Goal: Task Accomplishment & Management: Complete application form

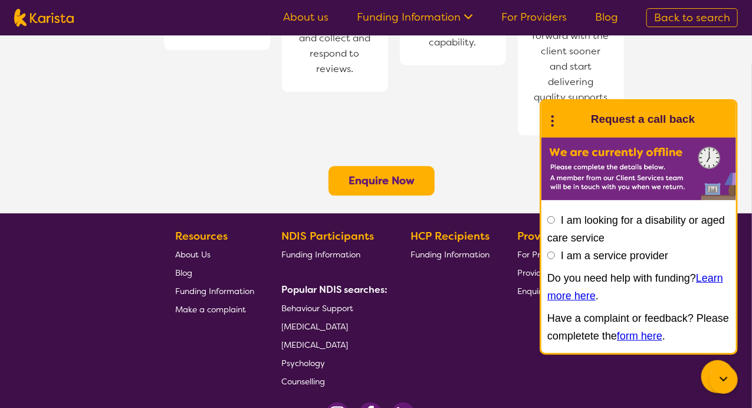
scroll to position [988, 0]
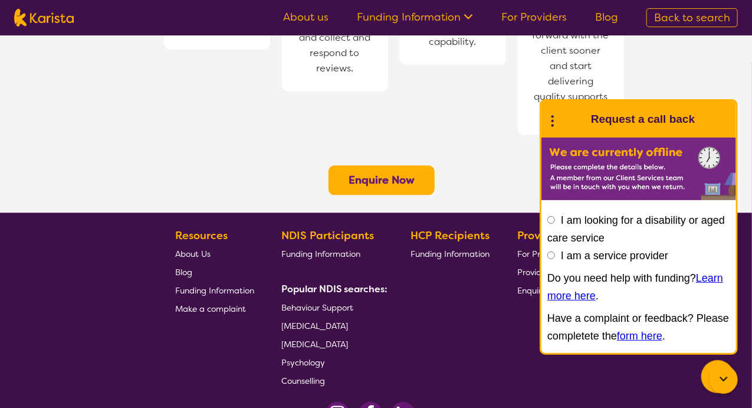
click at [327, 302] on span "Behaviour Support" at bounding box center [318, 307] width 72 height 11
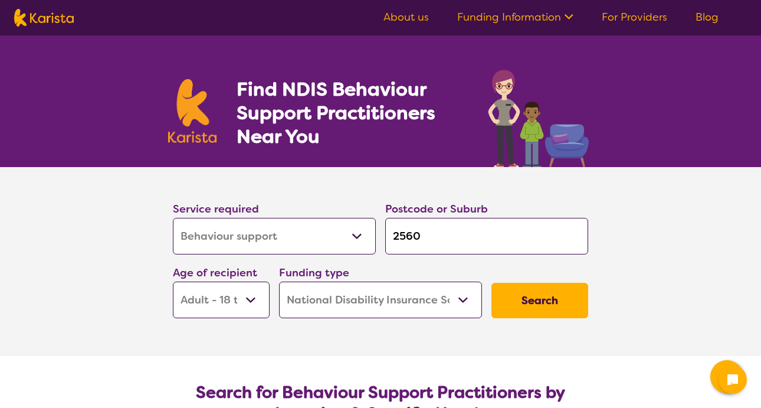
select select "Behaviour support"
select select "AD"
select select "NDIS"
select select "Behaviour support"
select select "AD"
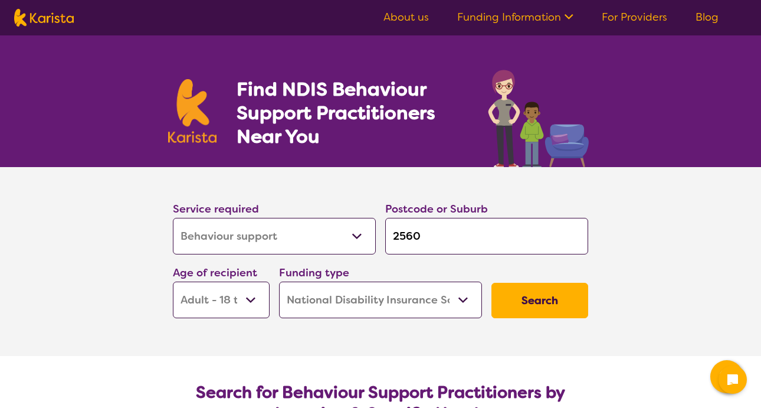
select select "NDIS"
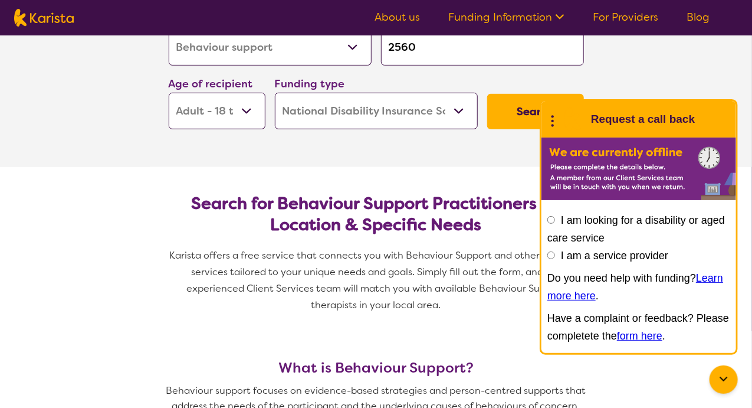
scroll to position [188, 0]
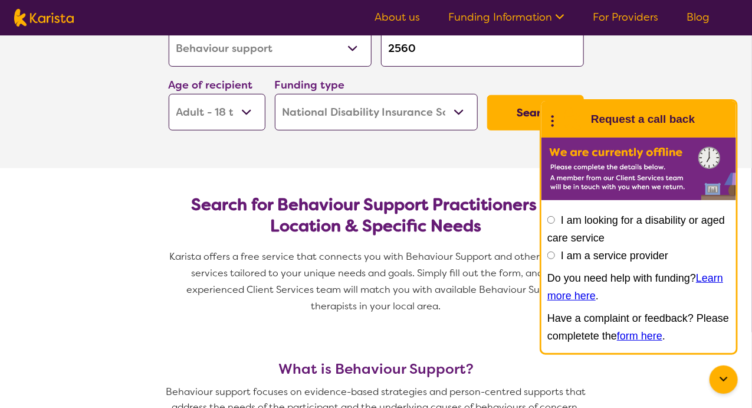
click at [526, 105] on button "Search" at bounding box center [535, 112] width 97 height 35
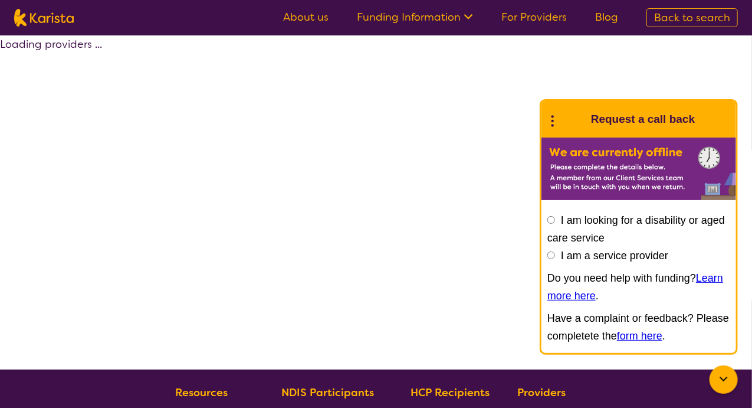
select select "by_score"
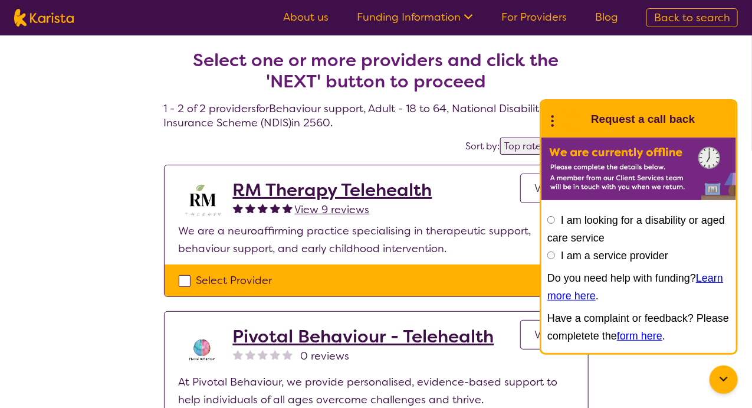
click at [722, 379] on icon at bounding box center [724, 379] width 14 height 14
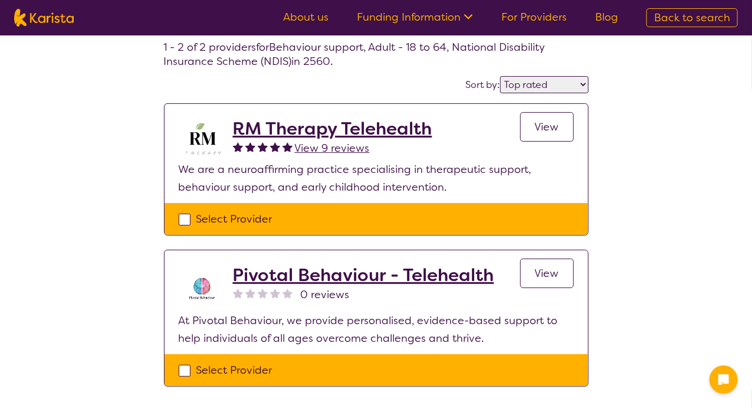
scroll to position [57, 0]
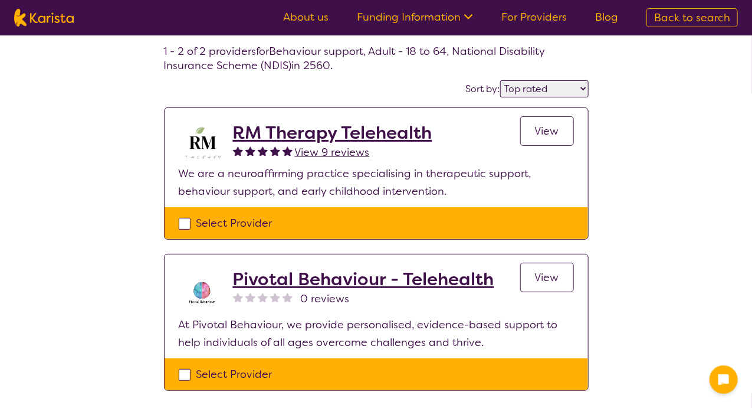
click at [241, 140] on h2 "RM Therapy Telehealth" at bounding box center [332, 132] width 199 height 21
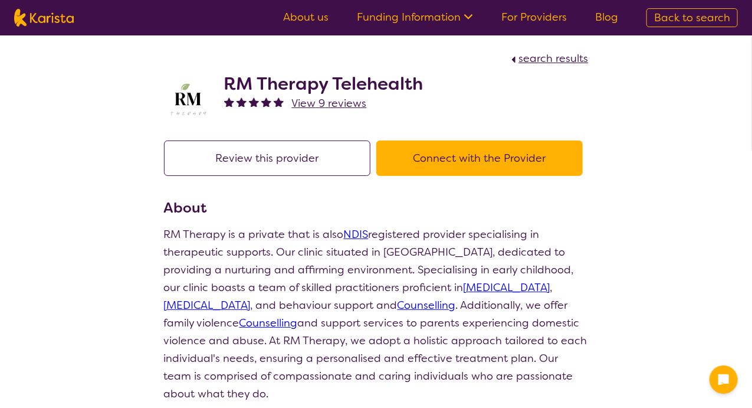
click at [308, 19] on link "About us" at bounding box center [305, 17] width 45 height 14
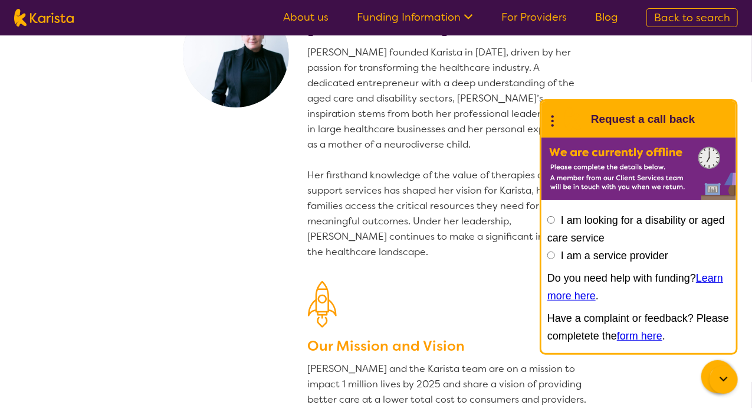
scroll to position [67, 0]
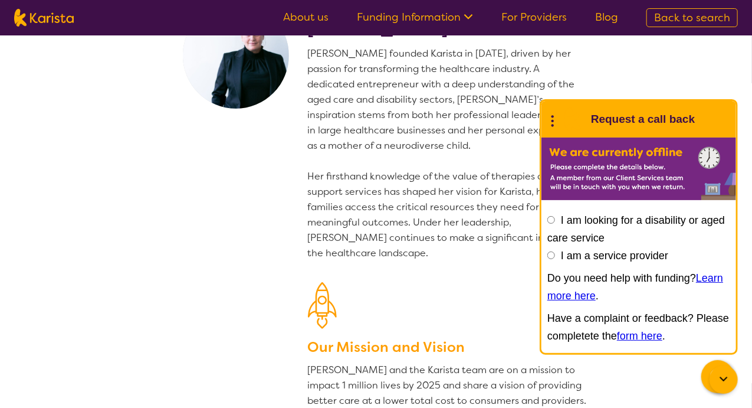
click at [525, 17] on link "For Providers" at bounding box center [533, 17] width 65 height 14
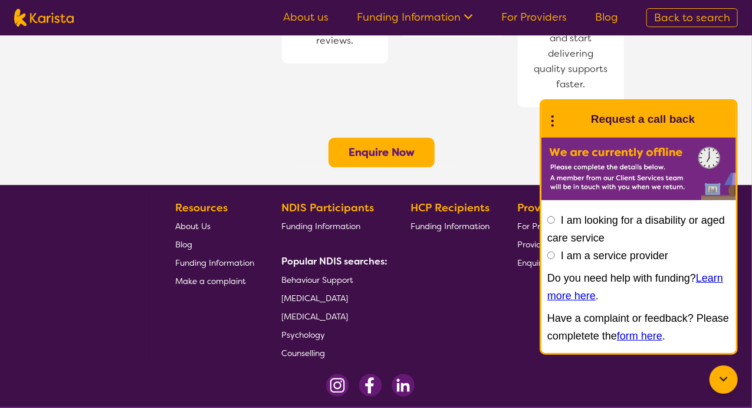
scroll to position [1016, 0]
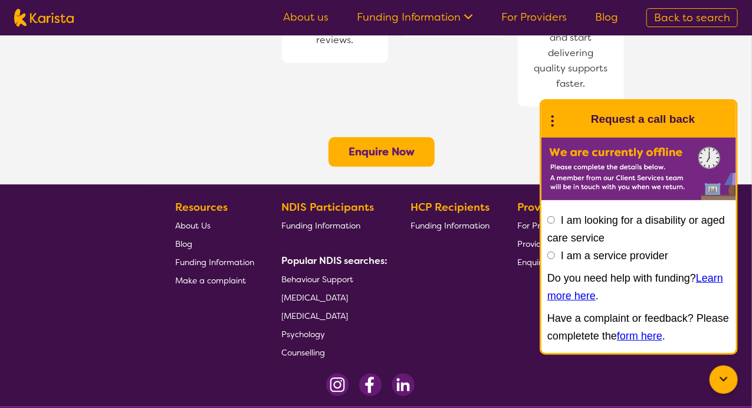
click at [729, 388] on div at bounding box center [724, 379] width 28 height 28
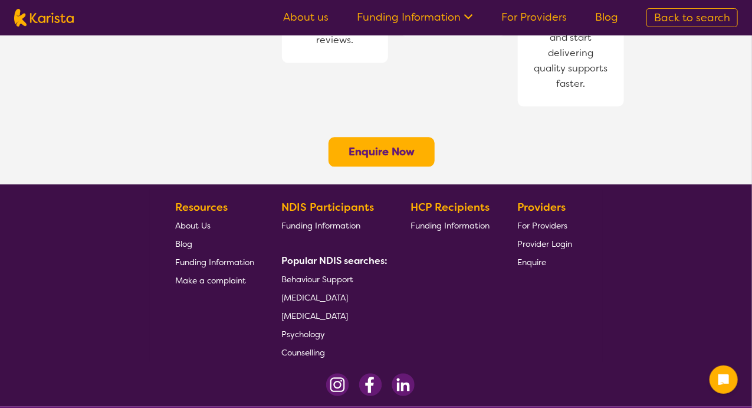
click at [536, 257] on span "Enquire" at bounding box center [531, 262] width 29 height 11
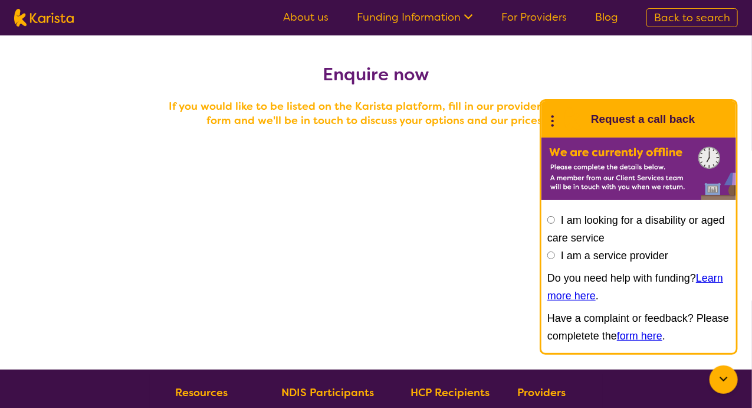
click at [648, 257] on label "I am a service provider" at bounding box center [614, 256] width 107 height 12
click at [555, 257] on input "I am a service provider" at bounding box center [551, 255] width 8 height 8
radio input "true"
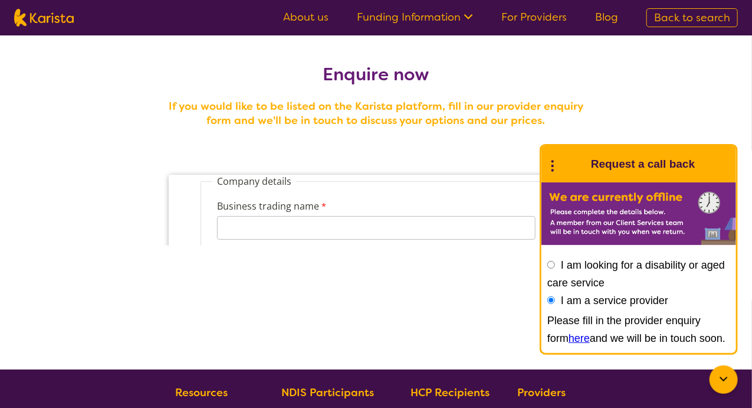
click at [722, 385] on icon at bounding box center [724, 379] width 14 height 14
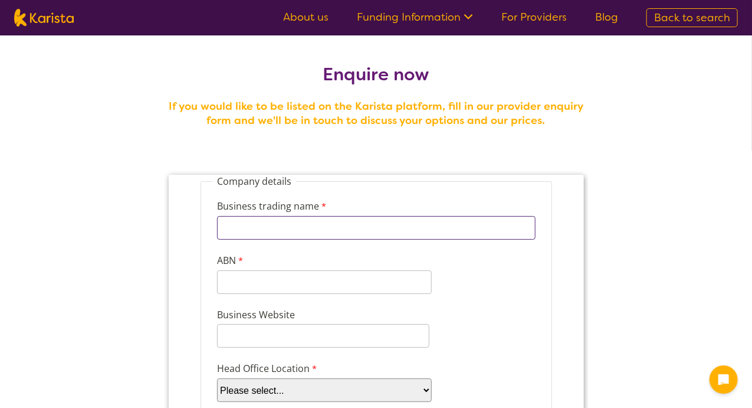
click at [259, 229] on input "Business trading name" at bounding box center [376, 227] width 319 height 24
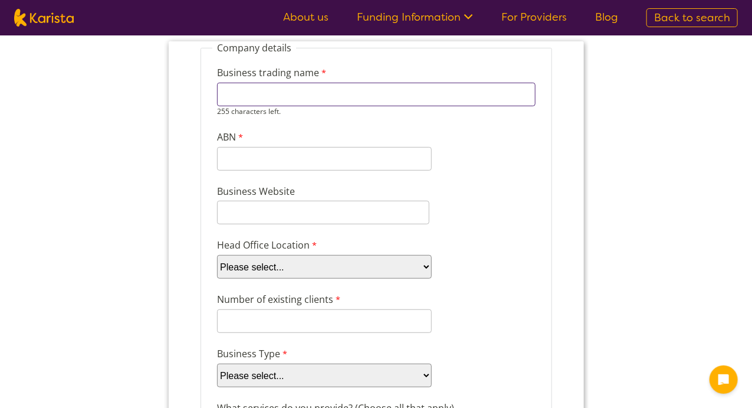
scroll to position [134, 0]
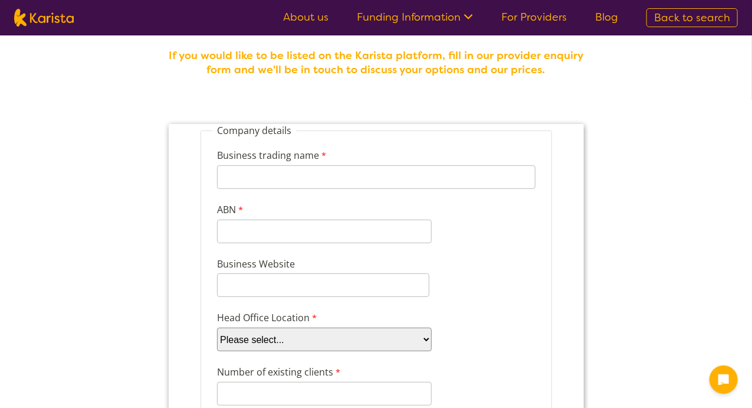
scroll to position [57, 0]
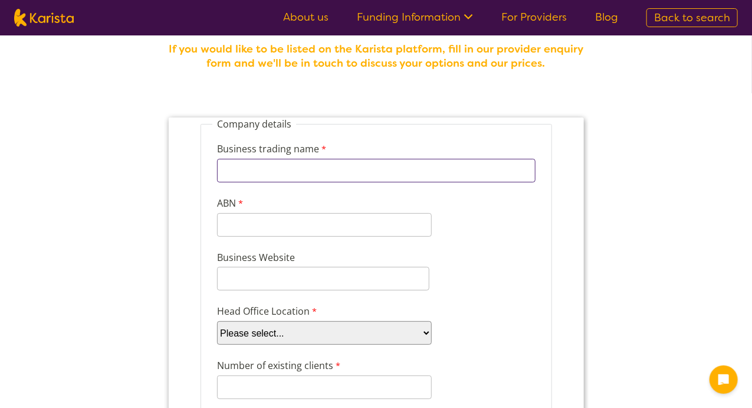
click at [487, 172] on input "Business trading name" at bounding box center [376, 170] width 319 height 24
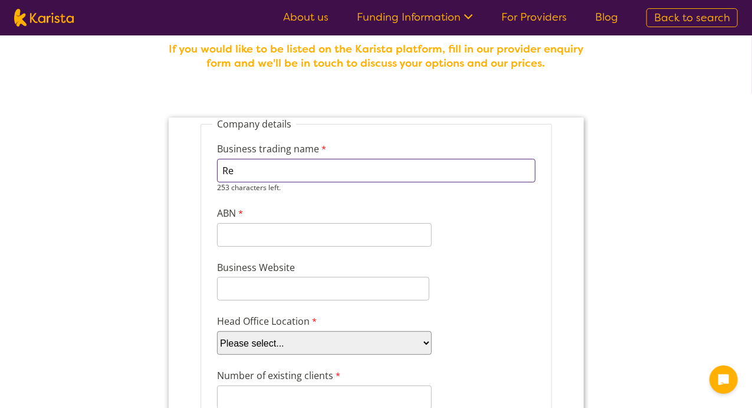
type input "Recovery Concepts"
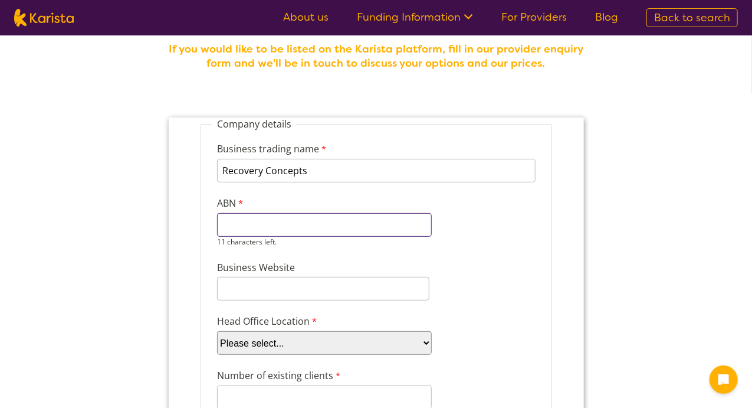
click at [255, 234] on input "ABN" at bounding box center [324, 224] width 215 height 24
paste input "34677360842"
type input "34677360842"
click at [255, 283] on input "Business Website" at bounding box center [323, 288] width 212 height 24
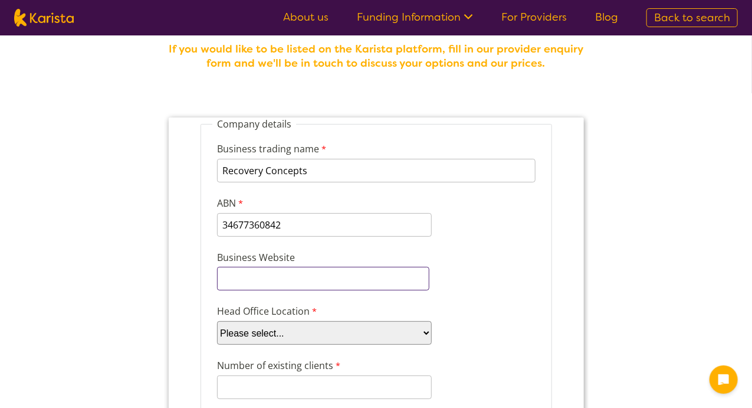
paste input "https://www.recoveryconcepts.com.au/"
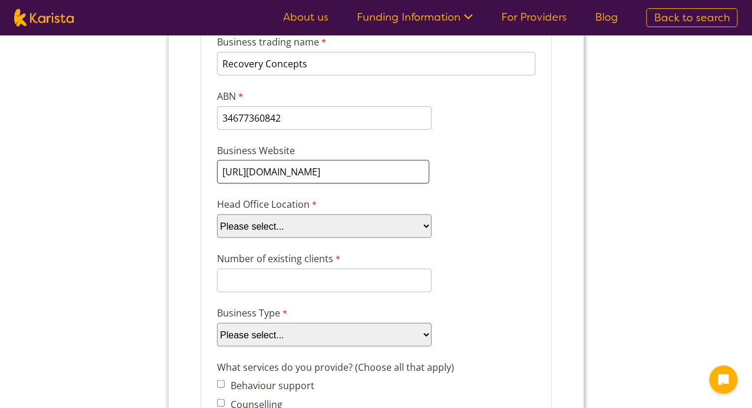
scroll to position [165, 0]
type input "https://www.recoveryconcepts.com.au/"
click at [342, 226] on select "Please select... ACT NSW NT QLD SA TAS VIC WA" at bounding box center [324, 225] width 215 height 24
select select "tfa_95"
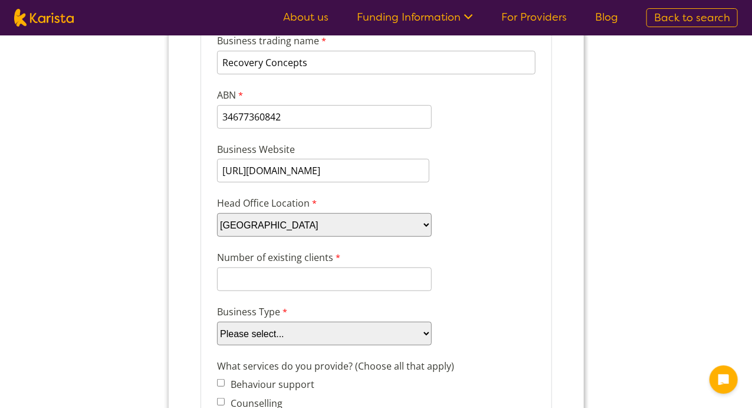
click at [217, 219] on select "Please select... ACT NSW NT QLD SA TAS VIC WA" at bounding box center [324, 225] width 215 height 24
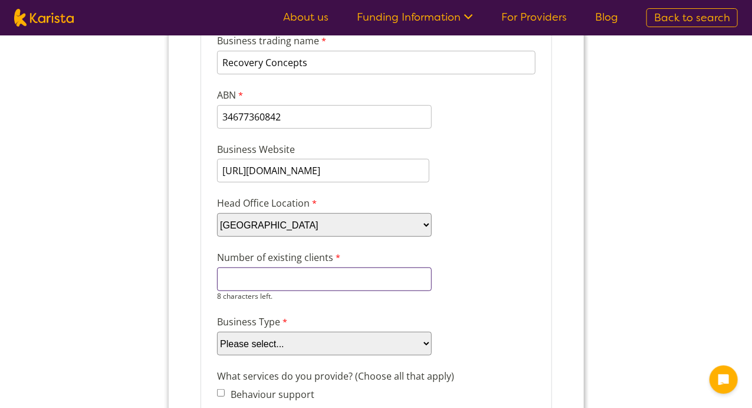
click at [317, 270] on input "Number of existing clients" at bounding box center [324, 279] width 215 height 24
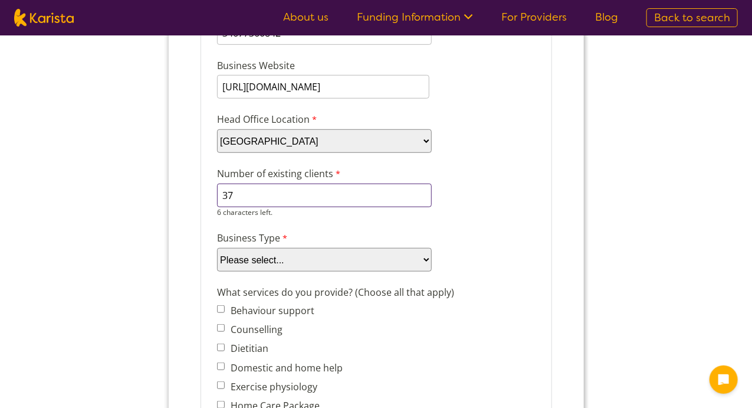
scroll to position [257, 0]
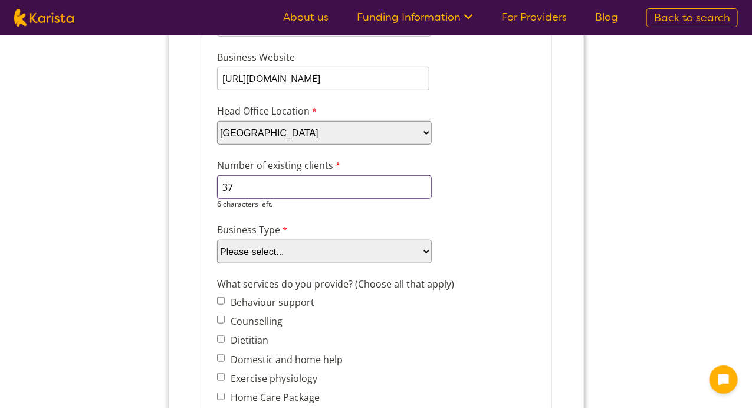
type input "37"
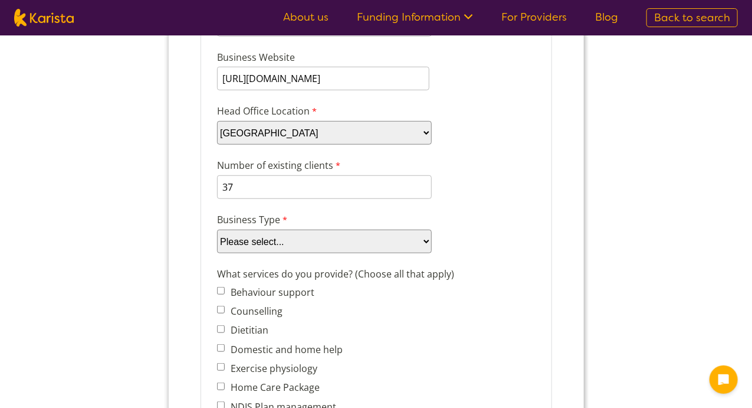
click at [304, 247] on select "Please select... Company Individual/Sole Trader Other (please specify)" at bounding box center [324, 242] width 215 height 24
select select "tfa_87"
click at [217, 254] on select "Please select... Company Individual/Sole Trader Other (please specify)" at bounding box center [324, 242] width 215 height 24
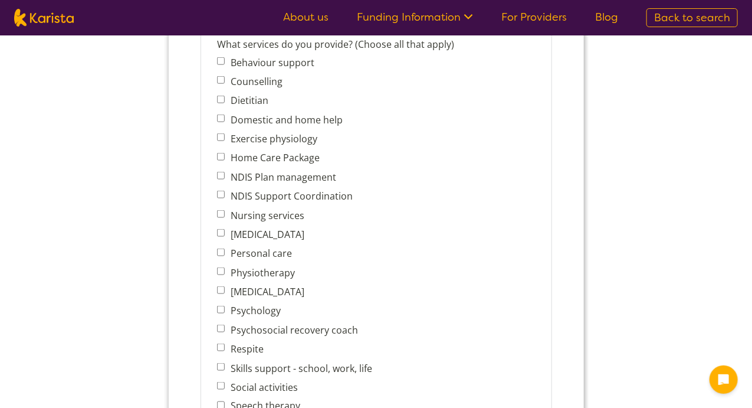
scroll to position [503, 0]
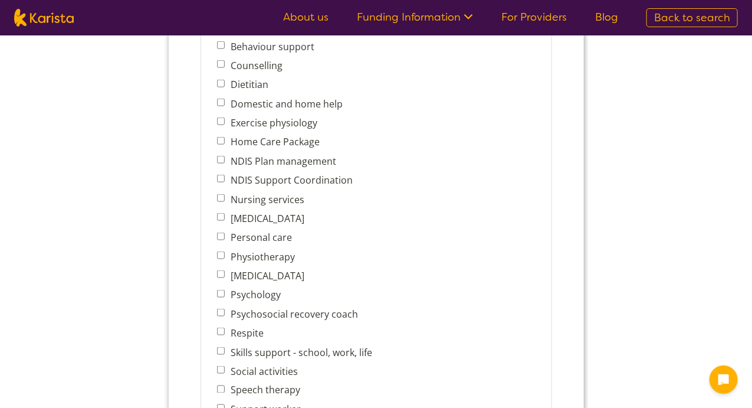
click at [283, 308] on label "Psychosocial recovery coach" at bounding box center [292, 314] width 131 height 13
click at [224, 309] on input "Psychosocial recovery coach" at bounding box center [221, 313] width 8 height 8
checkbox input "true"
click at [218, 175] on input "NDIS Support Coordination" at bounding box center [221, 179] width 8 height 8
checkbox input "true"
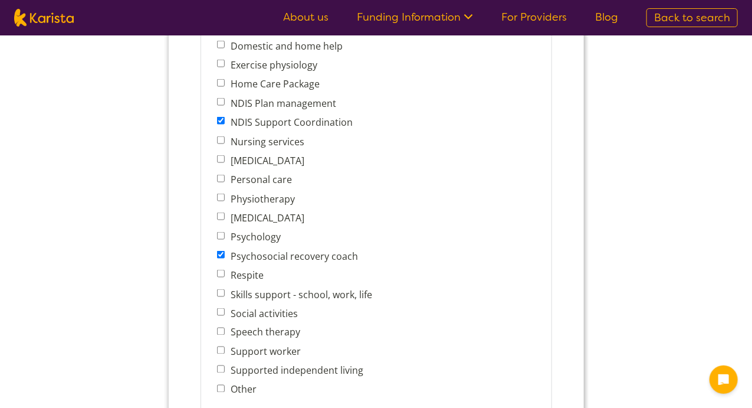
scroll to position [562, 0]
click at [218, 307] on input "Social activities" at bounding box center [221, 311] width 8 height 8
checkbox input "true"
click at [219, 346] on input "Support worker" at bounding box center [221, 350] width 8 height 8
checkbox input "true"
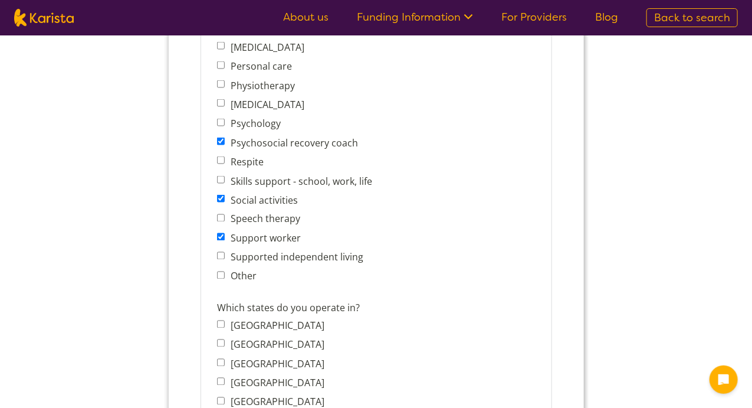
scroll to position [706, 0]
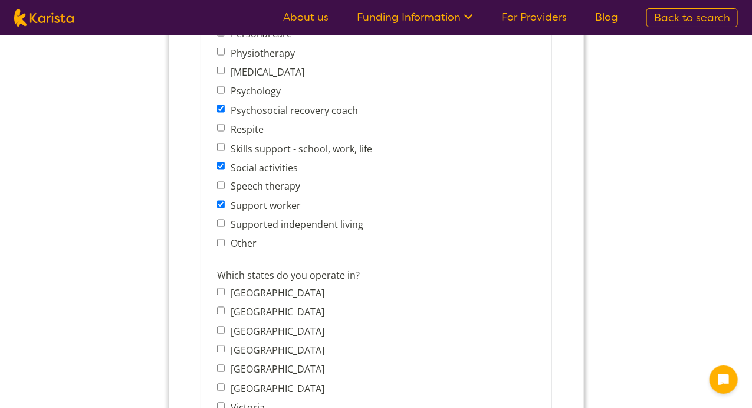
click at [220, 307] on input "New South Wales" at bounding box center [221, 311] width 8 height 8
checkbox input "true"
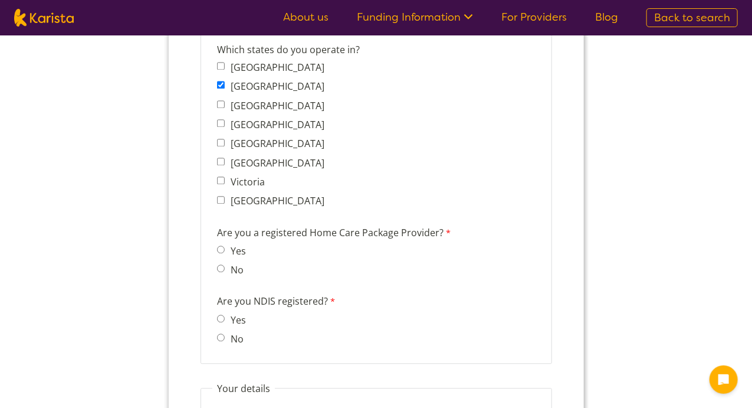
scroll to position [935, 0]
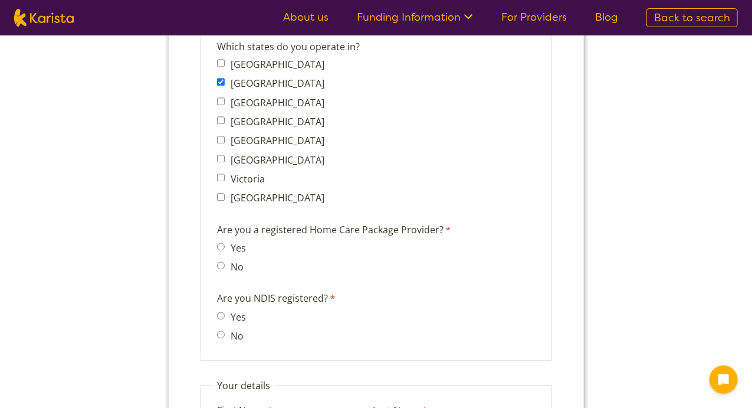
click at [222, 262] on input "No" at bounding box center [221, 266] width 8 height 8
radio input "true"
click at [219, 312] on input "Yes" at bounding box center [221, 316] width 8 height 8
radio input "true"
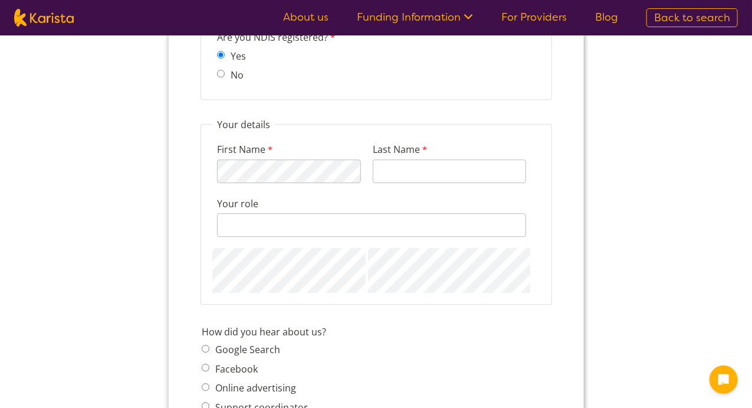
scroll to position [1197, 0]
type input "Aziz"
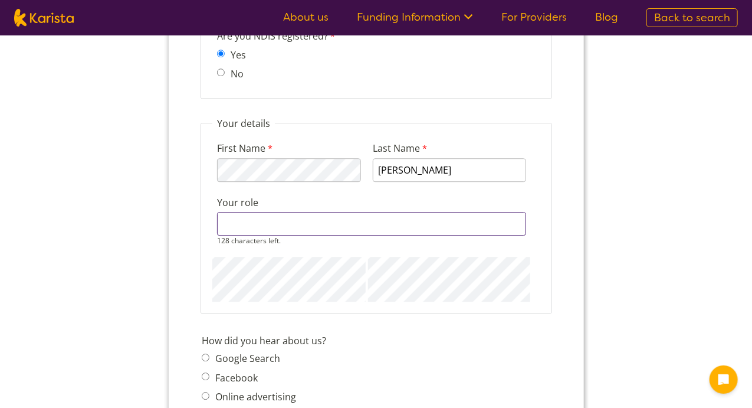
click at [256, 212] on input "Your role" at bounding box center [371, 224] width 309 height 24
type input "Director"
click at [345, 281] on fieldset "Your details First Name 114 characters left. Last Name Aziz Your role Director …" at bounding box center [376, 215] width 352 height 196
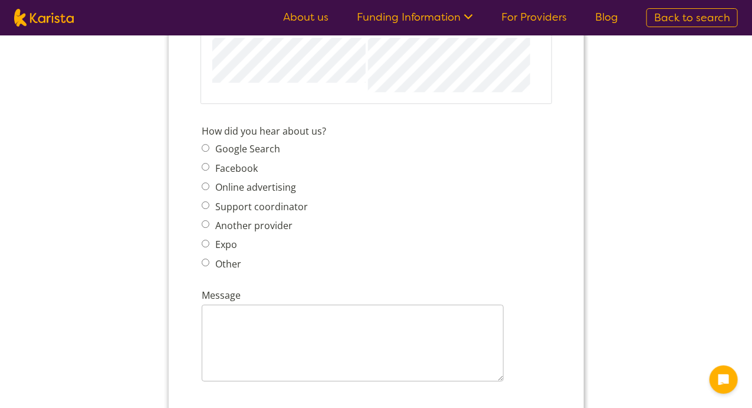
scroll to position [1409, 0]
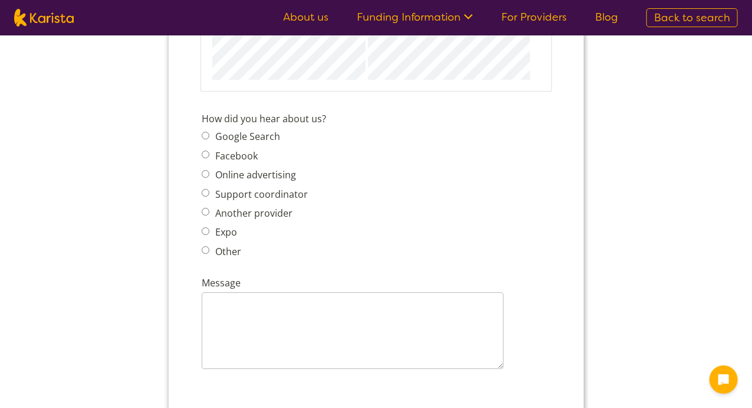
click at [268, 213] on span "Google Search Facebook Online advertising Support coordinator Another provider …" at bounding box center [257, 195] width 113 height 132
click at [205, 208] on input "Another provider" at bounding box center [205, 212] width 8 height 8
radio input "true"
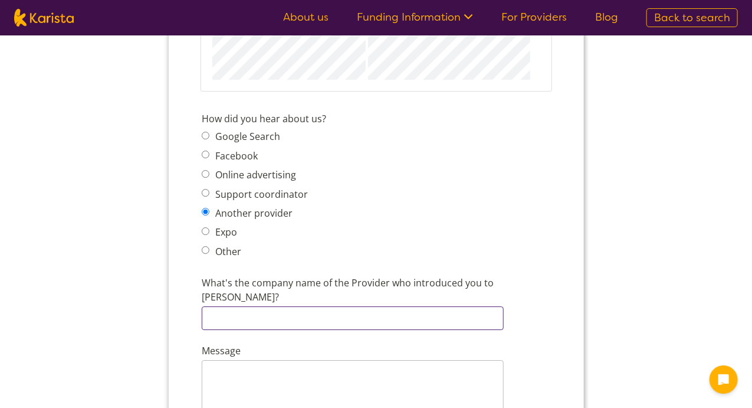
click at [254, 307] on input "What's the company name of the Provider who introduced you to Karista?" at bounding box center [352, 319] width 302 height 24
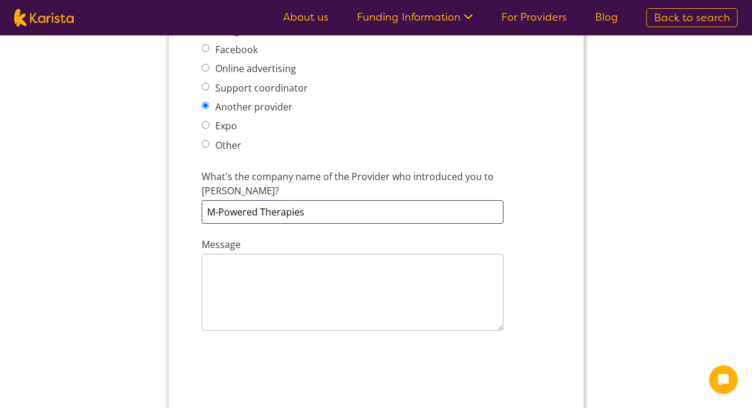
type input "M-Powered Therapies"
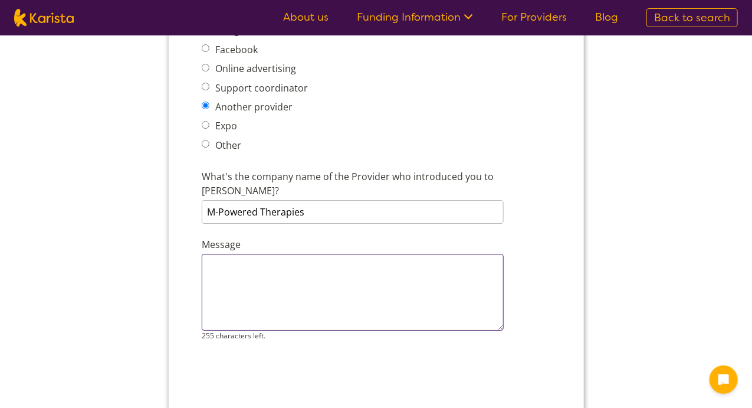
click at [254, 290] on textarea "Message" at bounding box center [352, 292] width 302 height 77
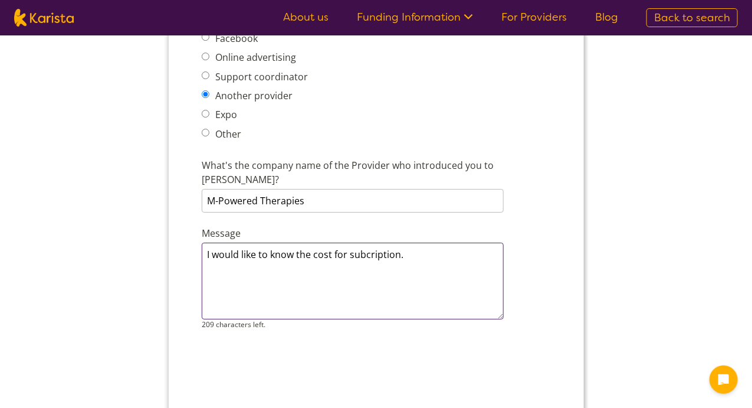
scroll to position [1527, 0]
click at [379, 242] on textarea "I would like to know the cost for subcription." at bounding box center [352, 280] width 302 height 77
click at [423, 242] on textarea "I would like to know the cost for subscription." at bounding box center [352, 280] width 302 height 77
click at [366, 242] on textarea "I would like to know the cost of subscription. thank you" at bounding box center [352, 280] width 302 height 77
click at [376, 242] on textarea "I would like to know the cost of subscription. thank you" at bounding box center [352, 280] width 302 height 77
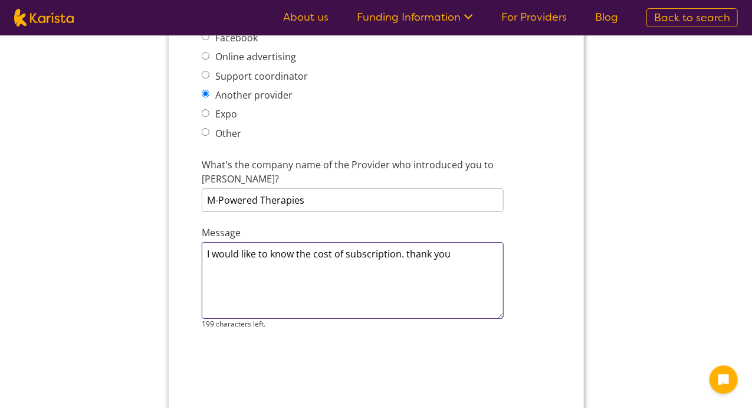
click at [376, 242] on textarea "I would like to know the cost of subscription. thank you" at bounding box center [352, 280] width 302 height 77
click at [431, 242] on textarea "I would like to know the cost of subscription. thank you" at bounding box center [352, 280] width 302 height 77
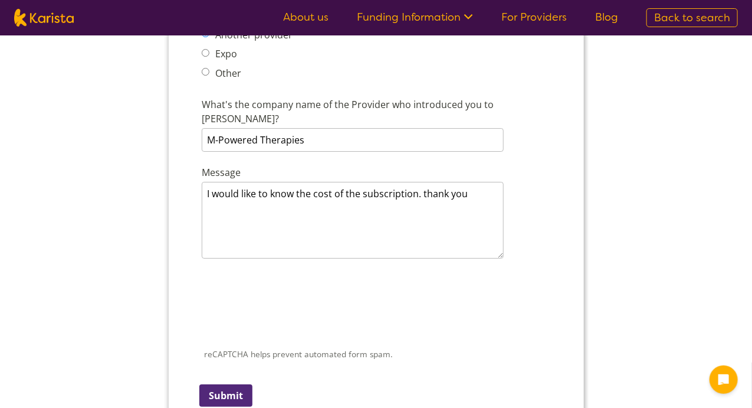
scroll to position [1578, 0]
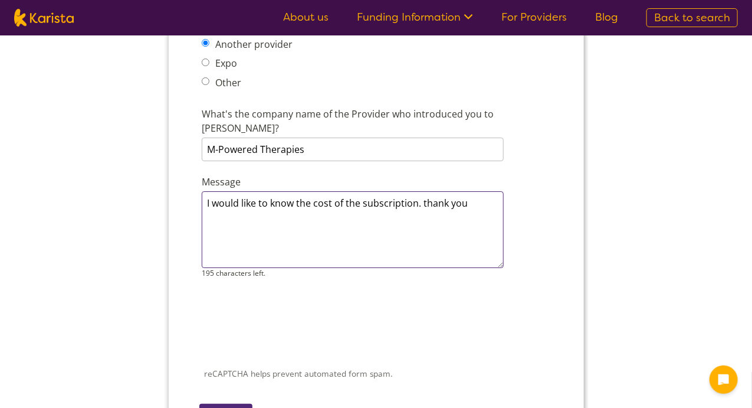
click at [485, 192] on textarea "I would like to know the cost of the subscription. thank you" at bounding box center [352, 230] width 302 height 77
type textarea "I would like to know the cost of the subscription. thank you please contact me …"
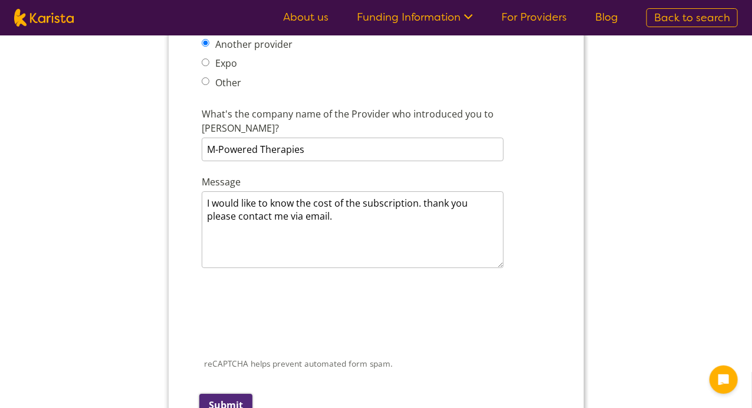
click at [232, 394] on input "Submit" at bounding box center [225, 405] width 53 height 22
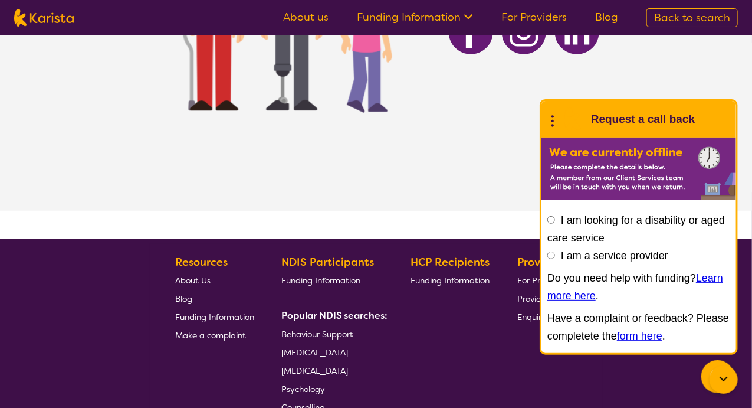
scroll to position [374, 0]
